Goal: Information Seeking & Learning: Learn about a topic

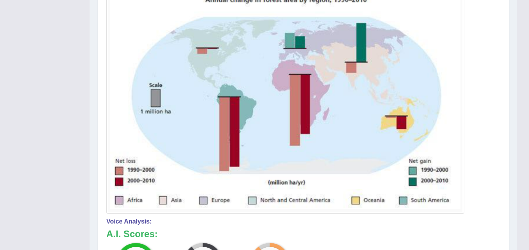
scroll to position [179, 0]
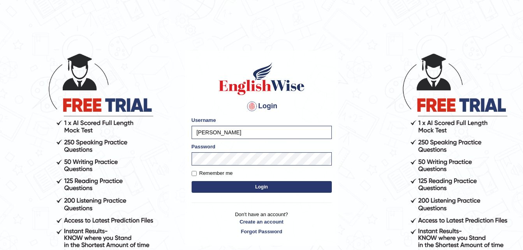
click at [254, 188] on button "Login" at bounding box center [262, 187] width 140 height 12
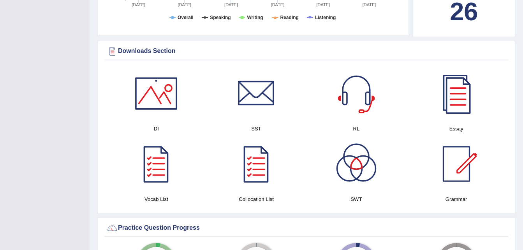
scroll to position [429, 0]
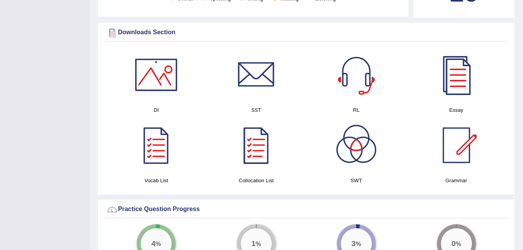
click at [460, 68] on div at bounding box center [457, 75] width 55 height 55
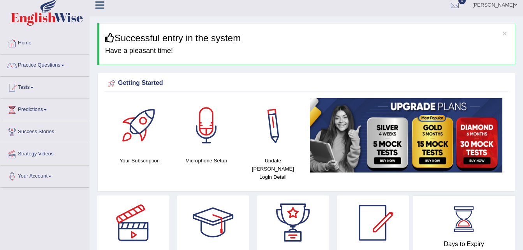
scroll to position [0, 0]
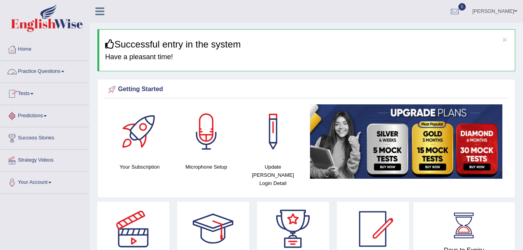
click at [66, 71] on link "Practice Questions" at bounding box center [44, 70] width 89 height 19
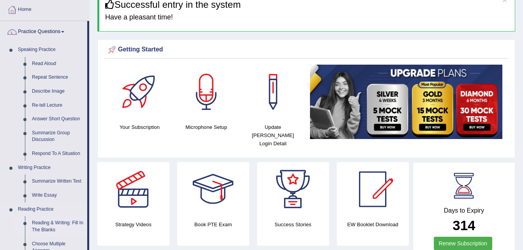
scroll to position [117, 0]
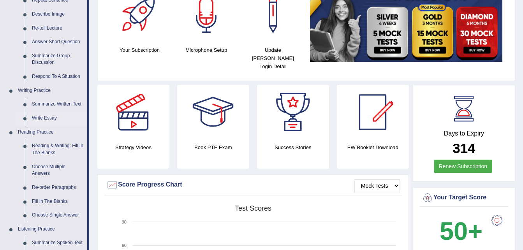
click at [42, 113] on link "Write Essay" at bounding box center [57, 118] width 59 height 14
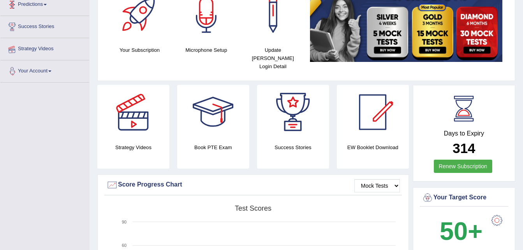
scroll to position [133, 0]
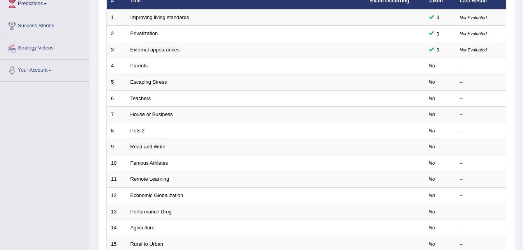
scroll to position [78, 0]
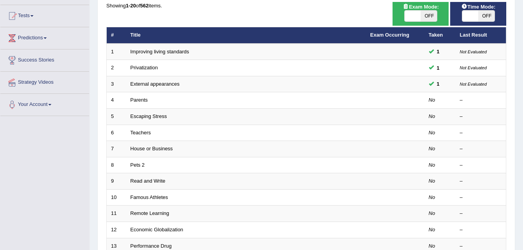
click at [427, 16] on span "OFF" at bounding box center [429, 16] width 16 height 11
checkbox input "true"
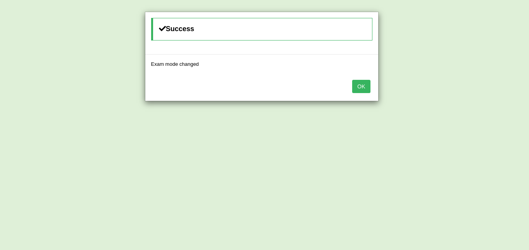
click at [361, 86] on button "OK" at bounding box center [361, 86] width 18 height 13
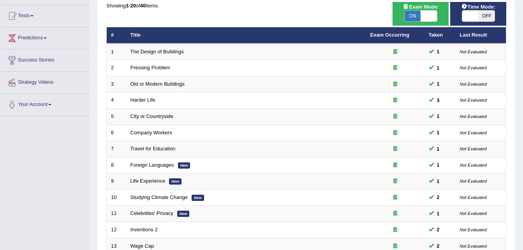
click at [484, 18] on span "OFF" at bounding box center [487, 16] width 16 height 11
checkbox input "true"
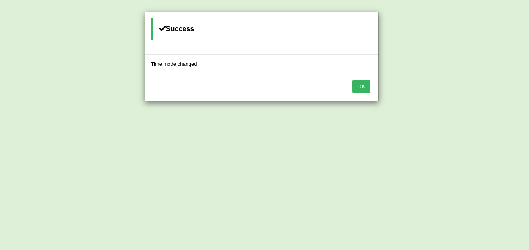
click at [366, 84] on button "OK" at bounding box center [361, 86] width 18 height 13
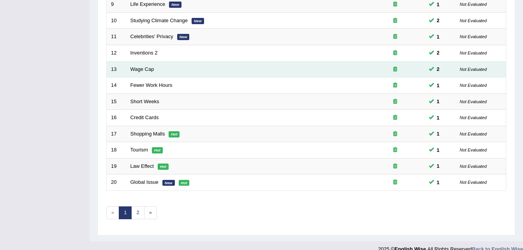
scroll to position [266, 0]
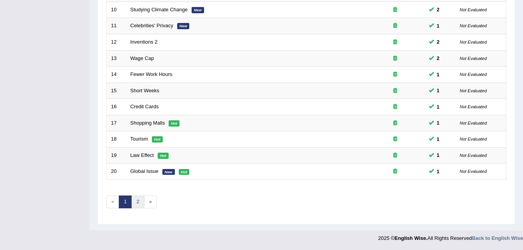
click at [140, 202] on link "2" at bounding box center [137, 202] width 13 height 13
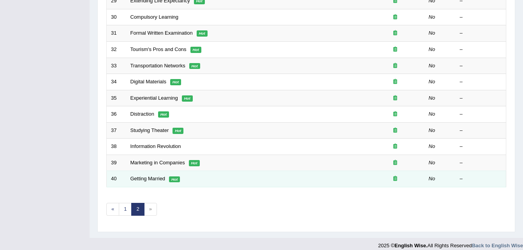
scroll to position [266, 0]
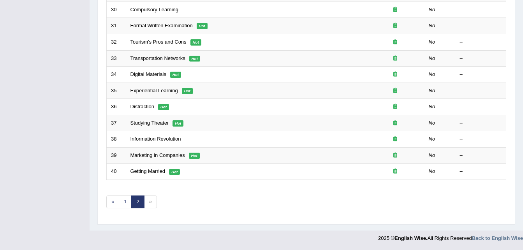
click at [154, 202] on span "»" at bounding box center [150, 202] width 13 height 13
click at [150, 201] on span "»" at bounding box center [150, 202] width 13 height 13
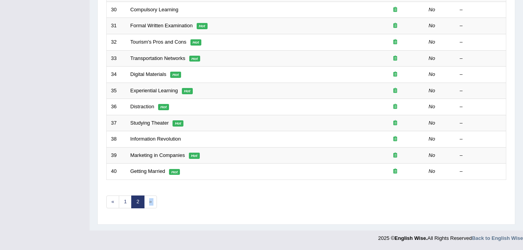
click at [151, 201] on span "»" at bounding box center [150, 202] width 13 height 13
click at [128, 203] on link "1" at bounding box center [125, 202] width 13 height 13
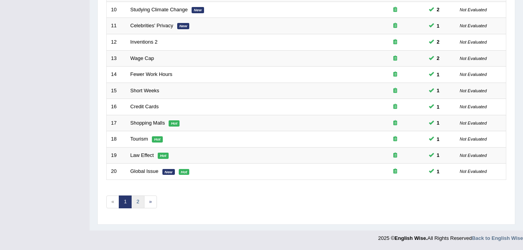
click at [139, 202] on link "2" at bounding box center [137, 202] width 13 height 13
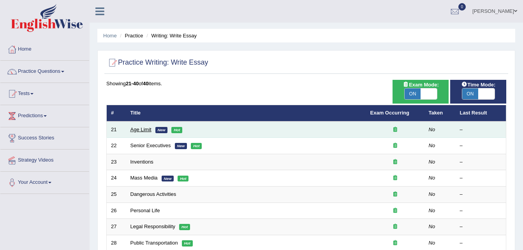
click at [138, 129] on link "Age Limit" at bounding box center [141, 130] width 21 height 6
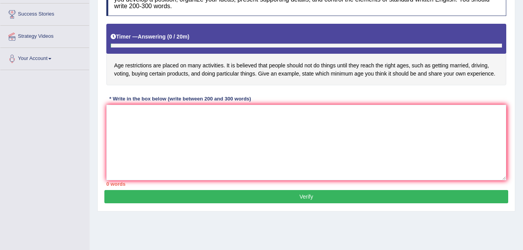
scroll to position [42, 0]
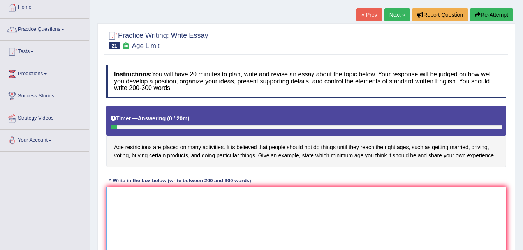
click at [114, 211] on textarea at bounding box center [306, 225] width 400 height 76
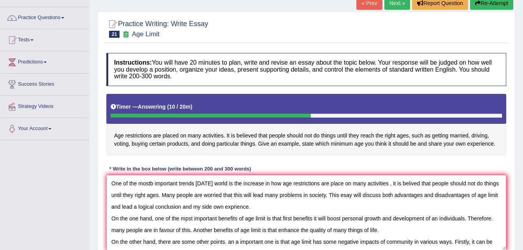
scroll to position [7, 0]
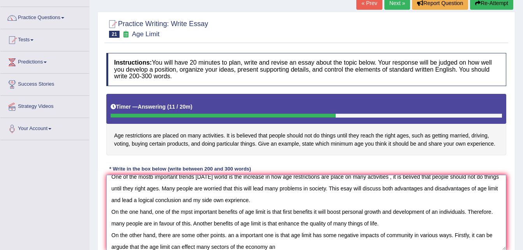
click at [182, 246] on textarea "One of the mostb important trends [DATE] world is the increase in how age restr…" at bounding box center [306, 213] width 400 height 76
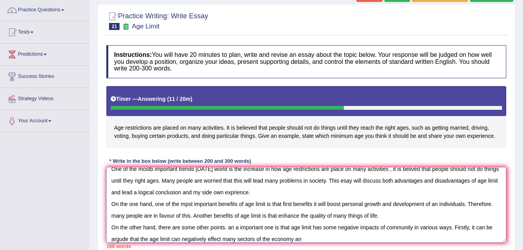
click at [226, 246] on div "Practice Writing: Write Essay 21 Age Limit Instructions: You will have 20 minut…" at bounding box center [306, 139] width 418 height 270
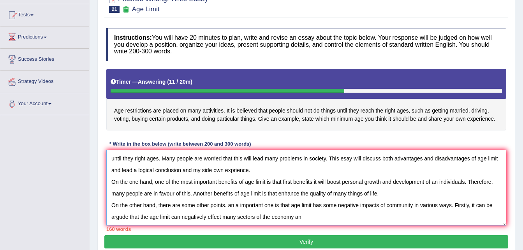
click at [222, 219] on textarea "One of the mostb important trends [DATE] world is the increase in how age restr…" at bounding box center [306, 188] width 400 height 76
click at [311, 219] on textarea "One of the mostb important trends [DATE] world is the increase in how age restr…" at bounding box center [306, 188] width 400 height 76
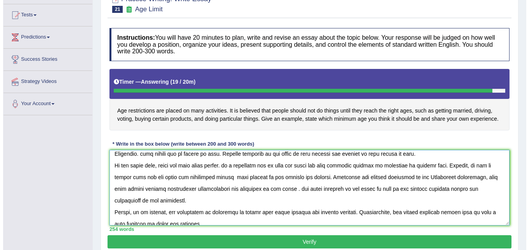
scroll to position [70, 0]
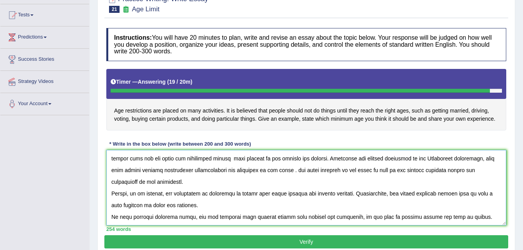
type textarea "One of the mostb important trends [DATE] world is the increase in how age restr…"
click at [291, 242] on button "Verify" at bounding box center [306, 241] width 404 height 13
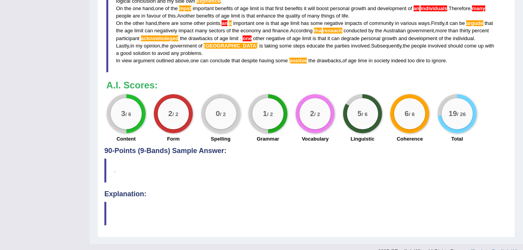
scroll to position [324, 0]
